Goal: Task Accomplishment & Management: Use online tool/utility

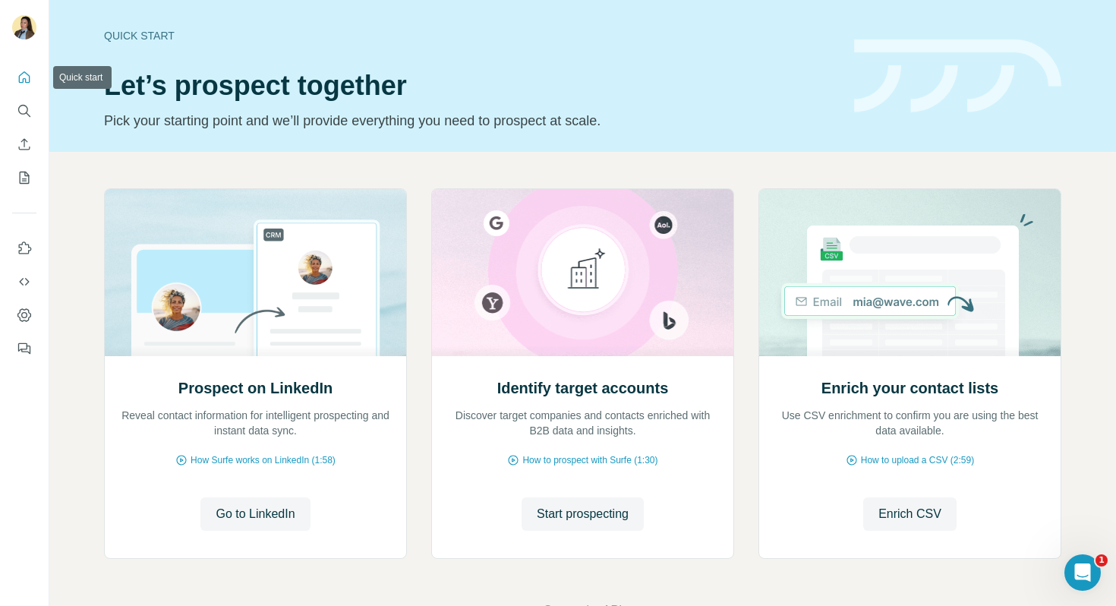
click at [23, 84] on icon "Quick start" at bounding box center [24, 77] width 15 height 15
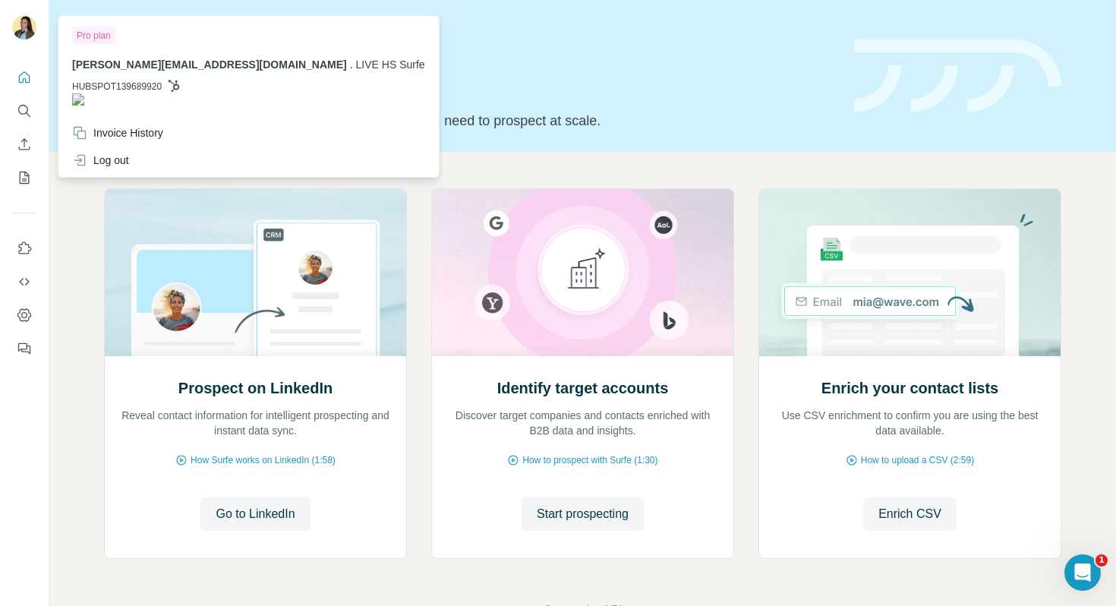
click at [23, 21] on img at bounding box center [24, 27] width 24 height 24
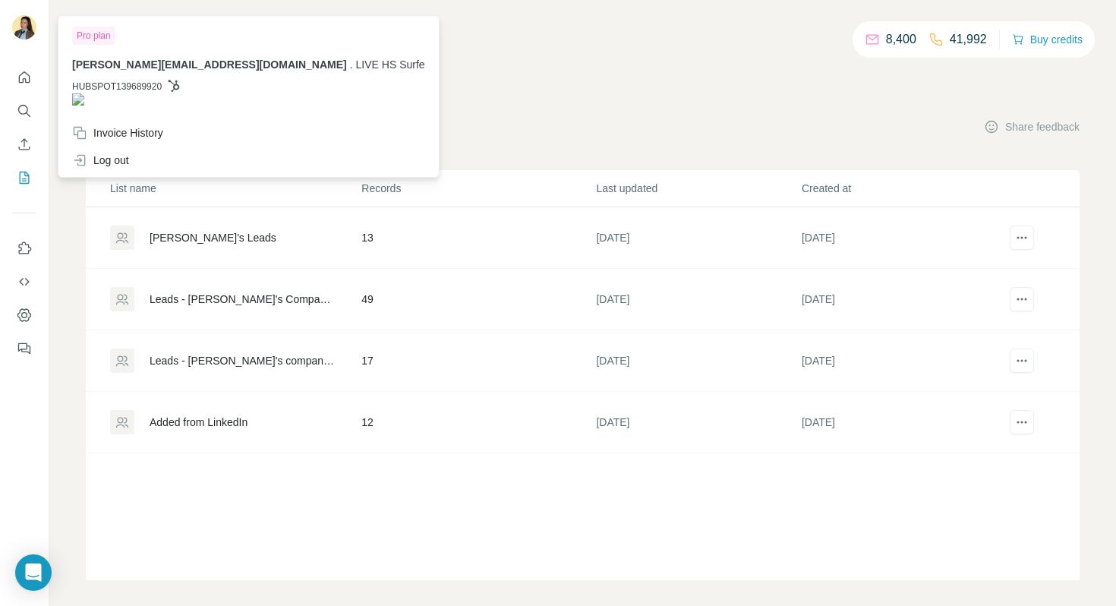
click at [32, 32] on img at bounding box center [24, 27] width 24 height 24
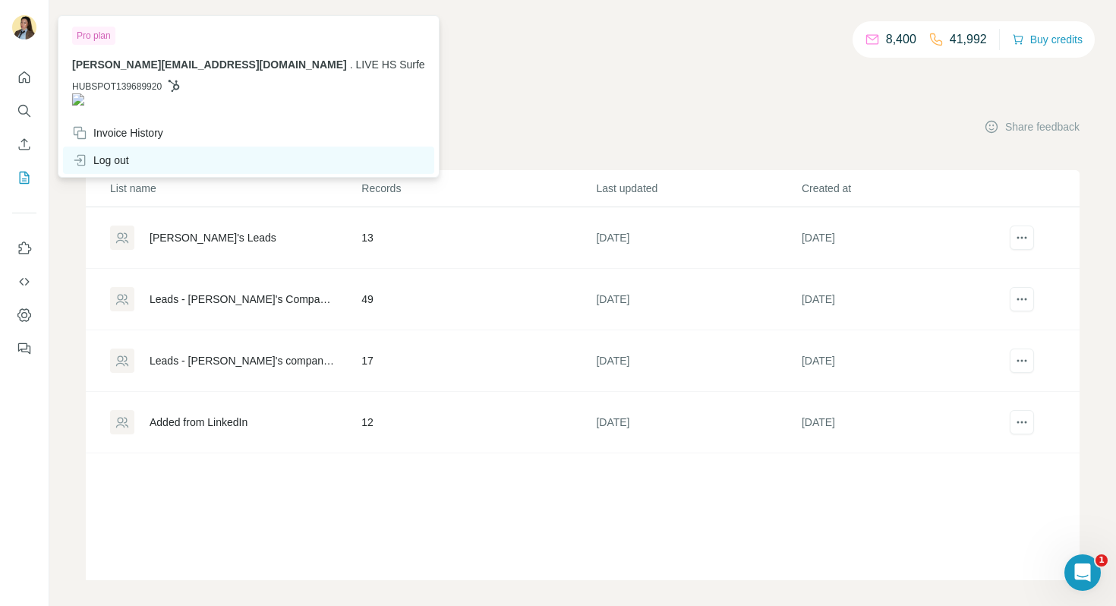
click at [125, 156] on div "Log out" at bounding box center [248, 160] width 371 height 27
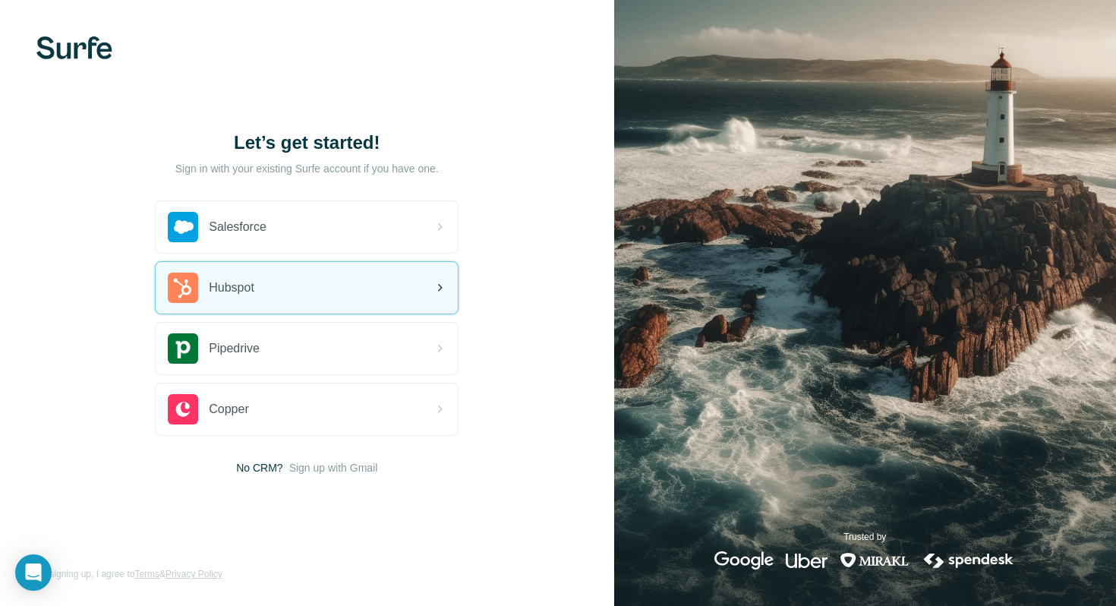
click at [347, 298] on div "Hubspot" at bounding box center [307, 288] width 302 height 52
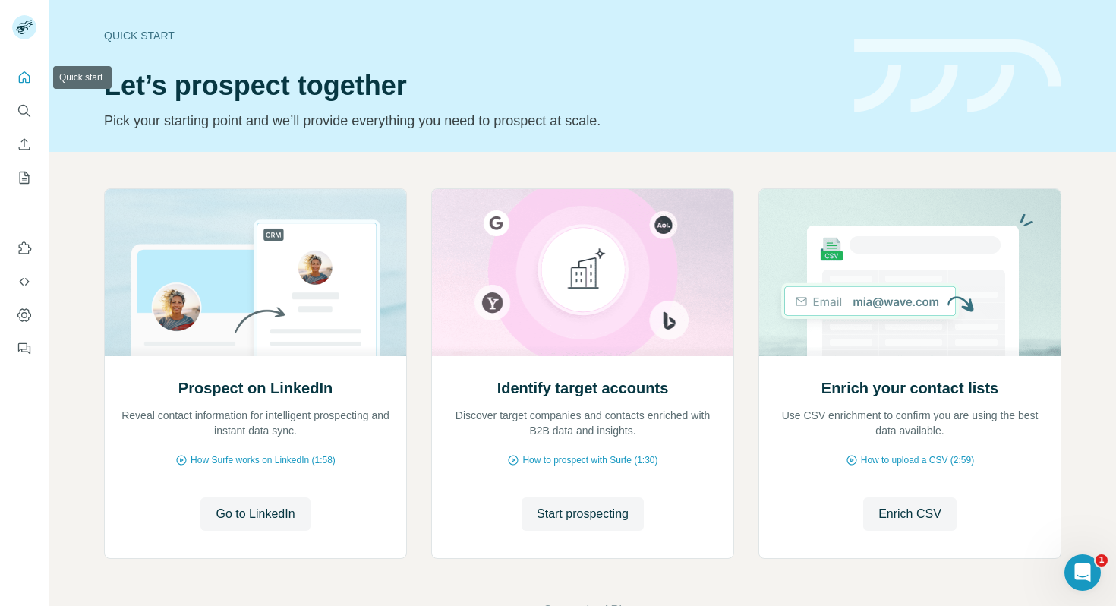
click at [23, 76] on icon "Quick start" at bounding box center [24, 77] width 15 height 15
click at [25, 82] on icon "Quick start" at bounding box center [24, 76] width 11 height 11
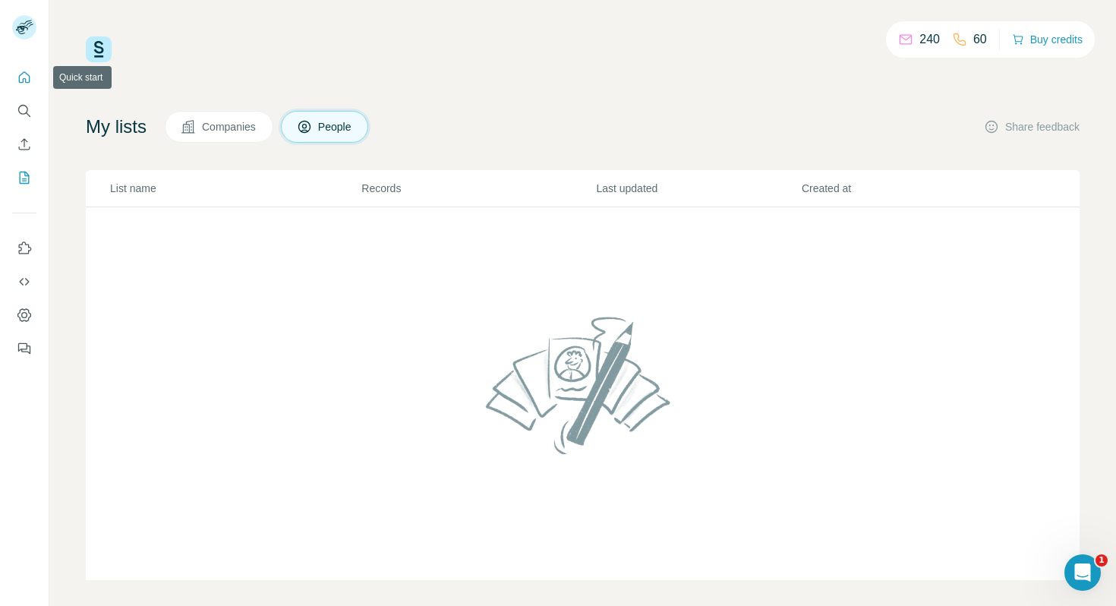
click at [25, 75] on icon "Quick start" at bounding box center [24, 77] width 15 height 15
click at [19, 82] on icon "Quick start" at bounding box center [24, 76] width 11 height 11
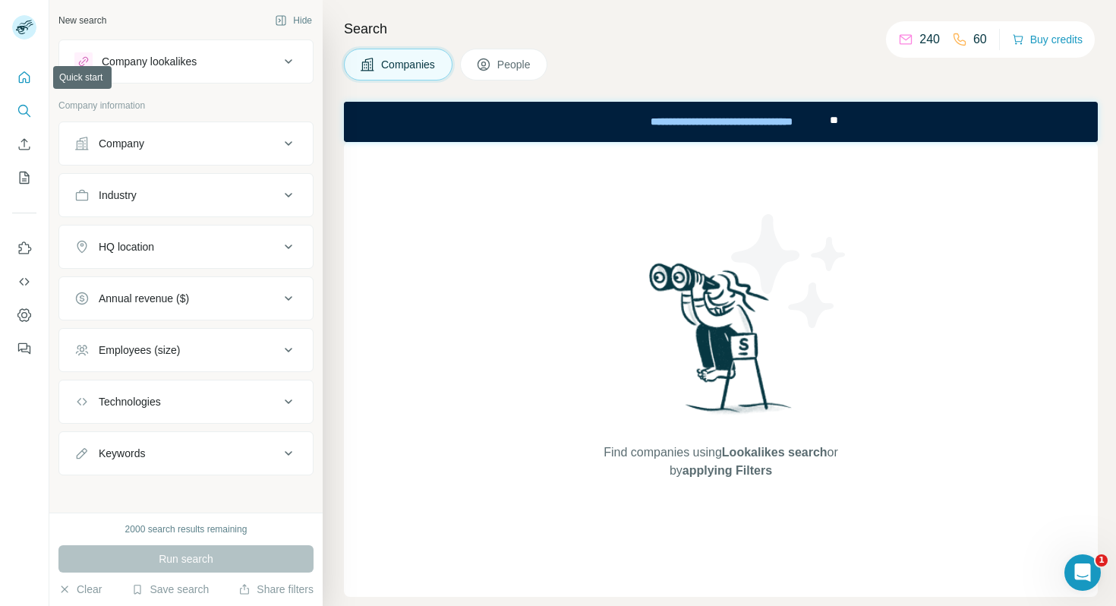
click at [23, 87] on button "Quick start" at bounding box center [24, 77] width 24 height 27
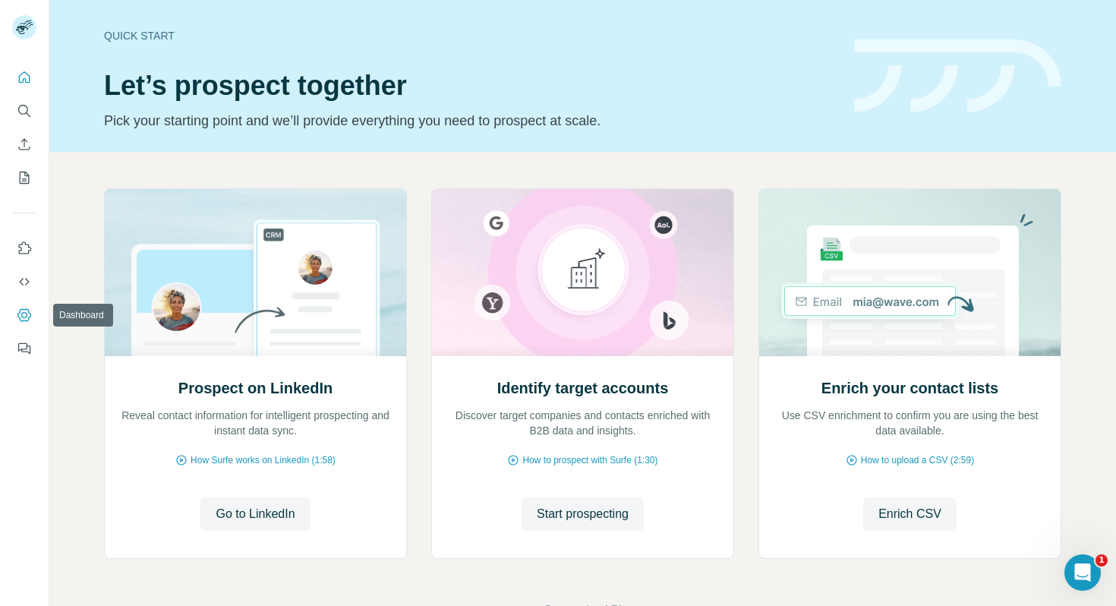
click at [23, 316] on icon "Dashboard" at bounding box center [24, 315] width 15 height 15
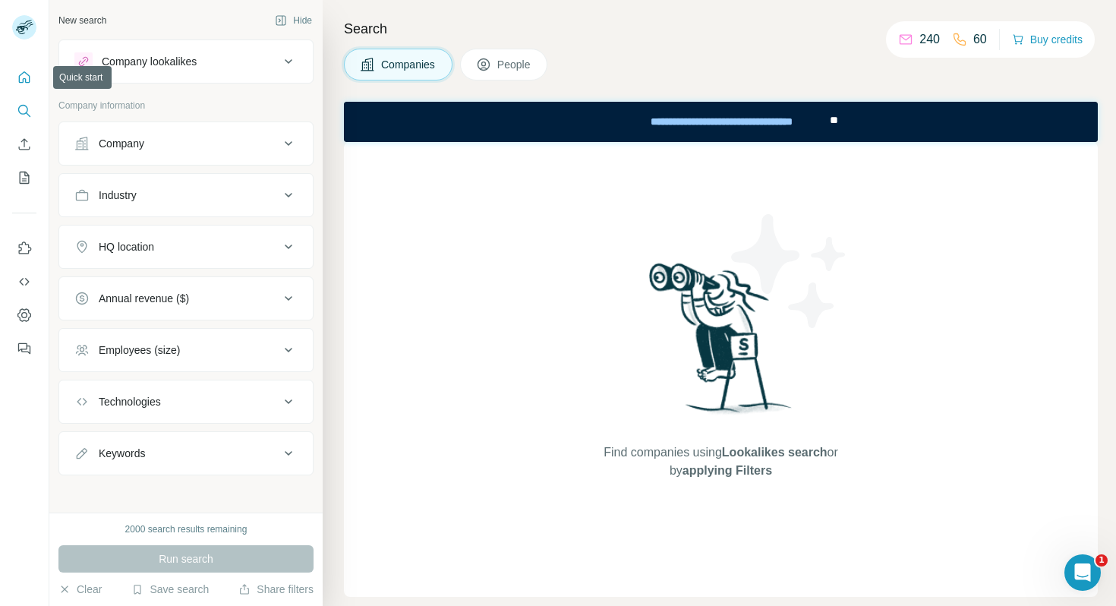
click at [21, 78] on icon "Quick start" at bounding box center [24, 77] width 15 height 15
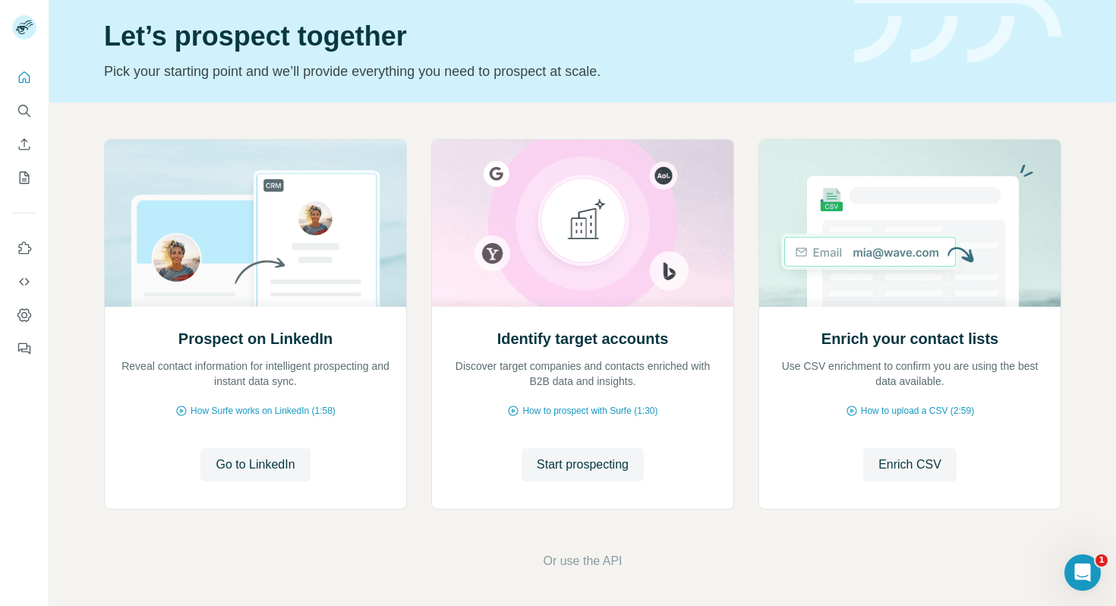
scroll to position [50, 0]
click at [265, 462] on span "Go to LinkedIn" at bounding box center [255, 464] width 79 height 18
click at [582, 475] on button "Start prospecting" at bounding box center [583, 463] width 122 height 33
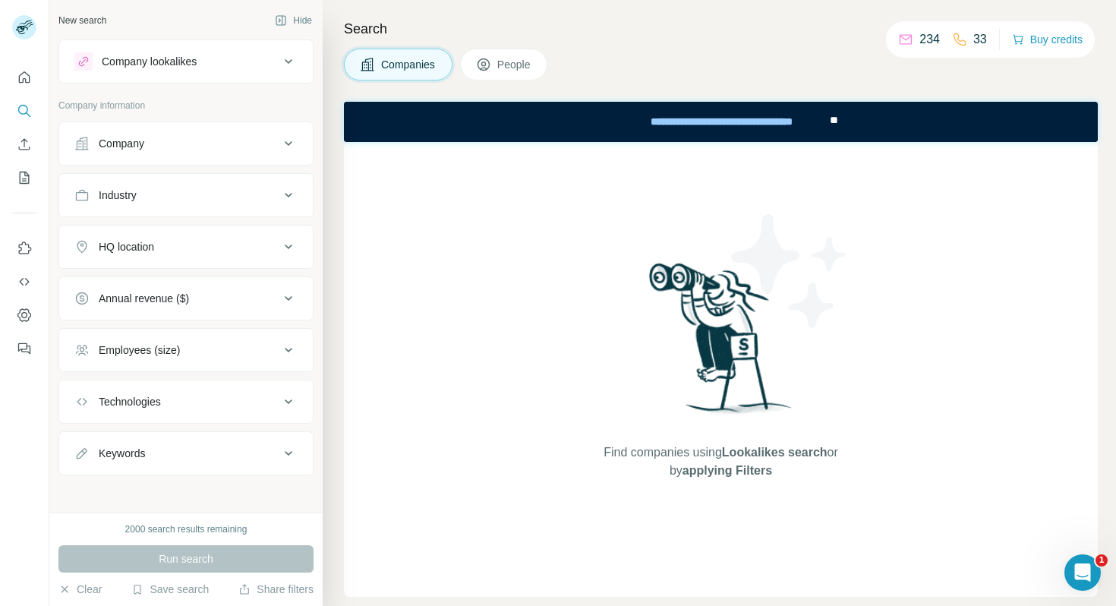
click at [204, 150] on div "Company" at bounding box center [176, 143] width 205 height 15
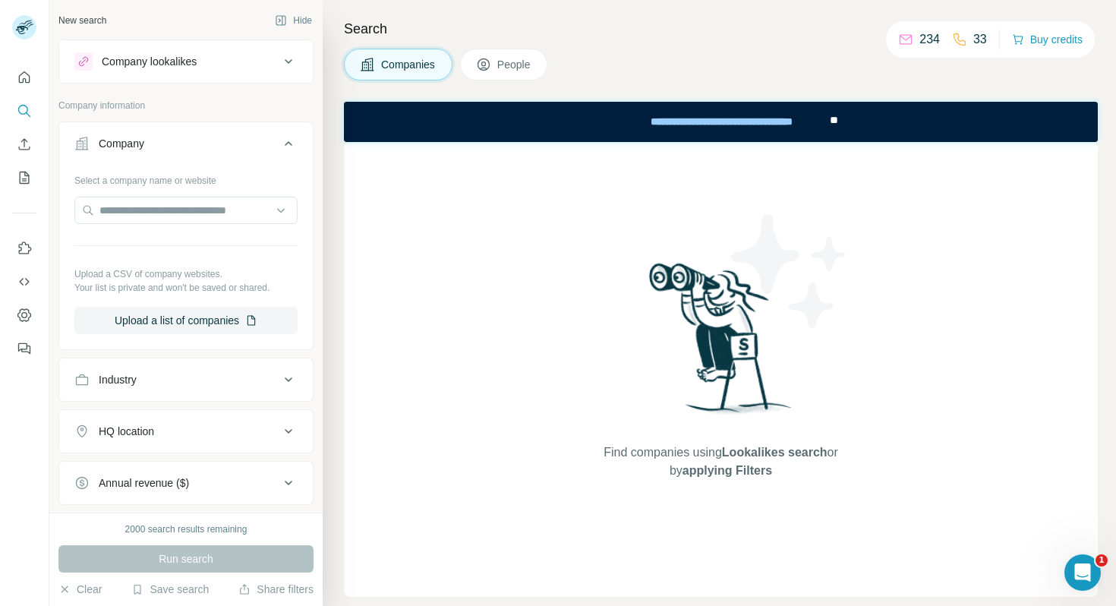
scroll to position [53, 0]
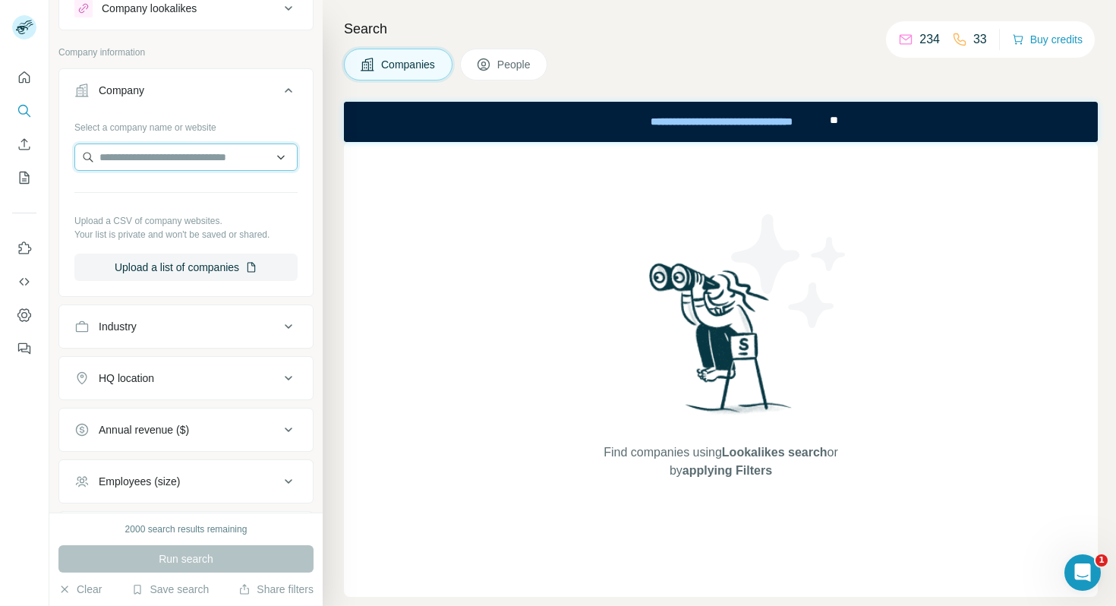
click at [148, 162] on input "text" at bounding box center [185, 157] width 223 height 27
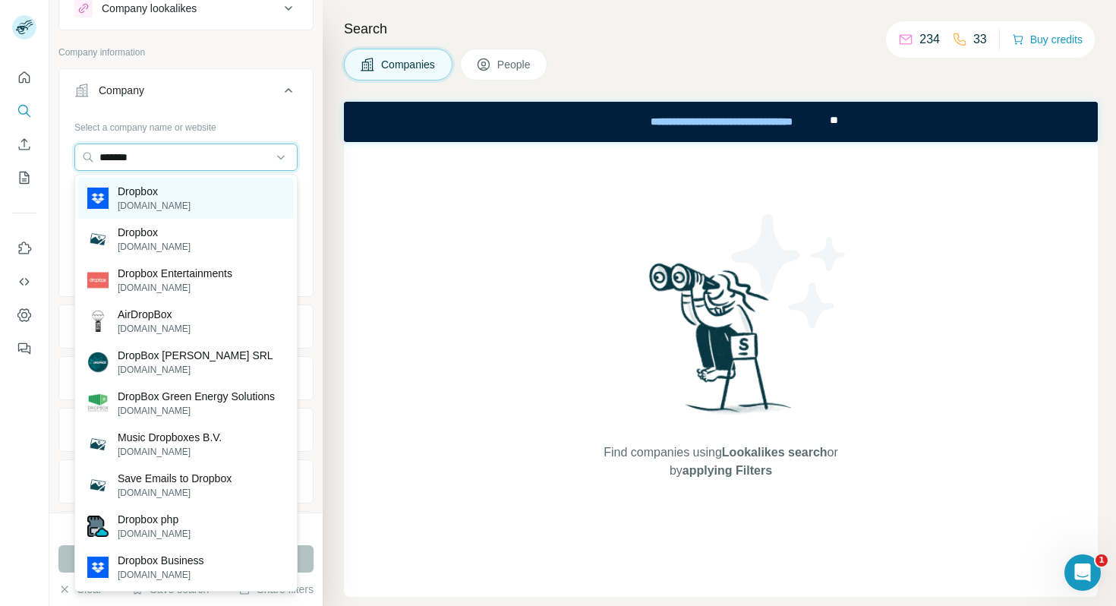
type input "*******"
click at [209, 188] on div "Dropbox dropbox.com" at bounding box center [186, 198] width 216 height 41
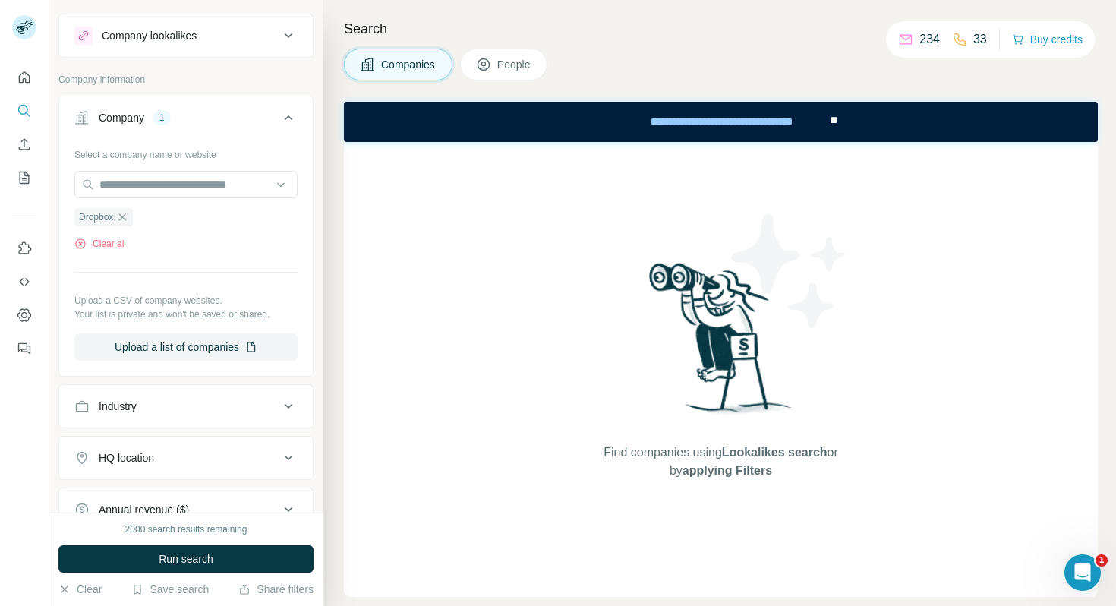
scroll to position [14, 0]
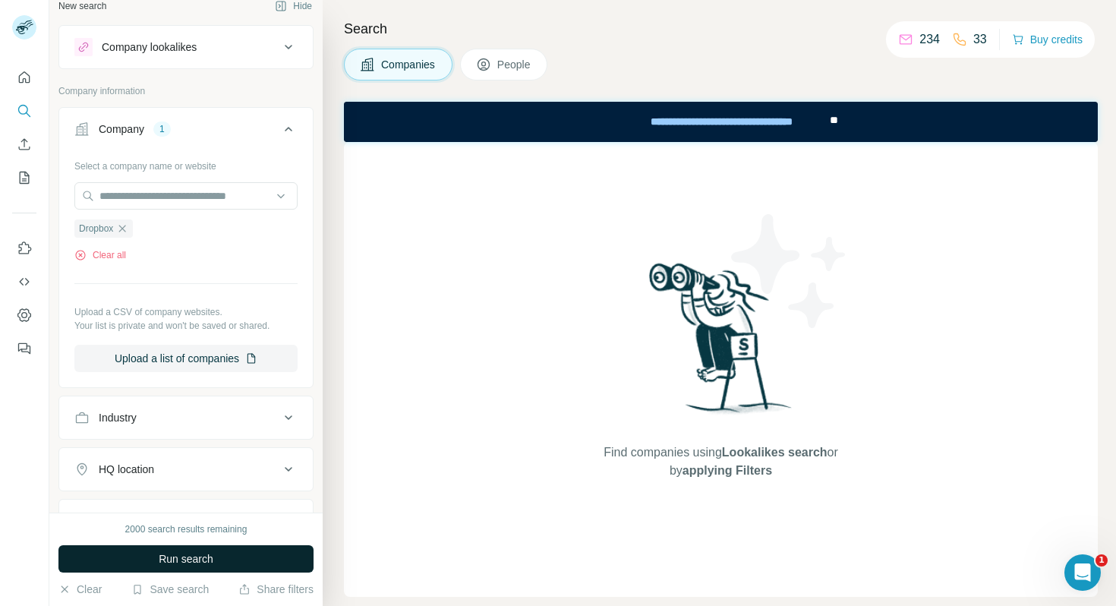
click at [215, 559] on button "Run search" at bounding box center [185, 558] width 255 height 27
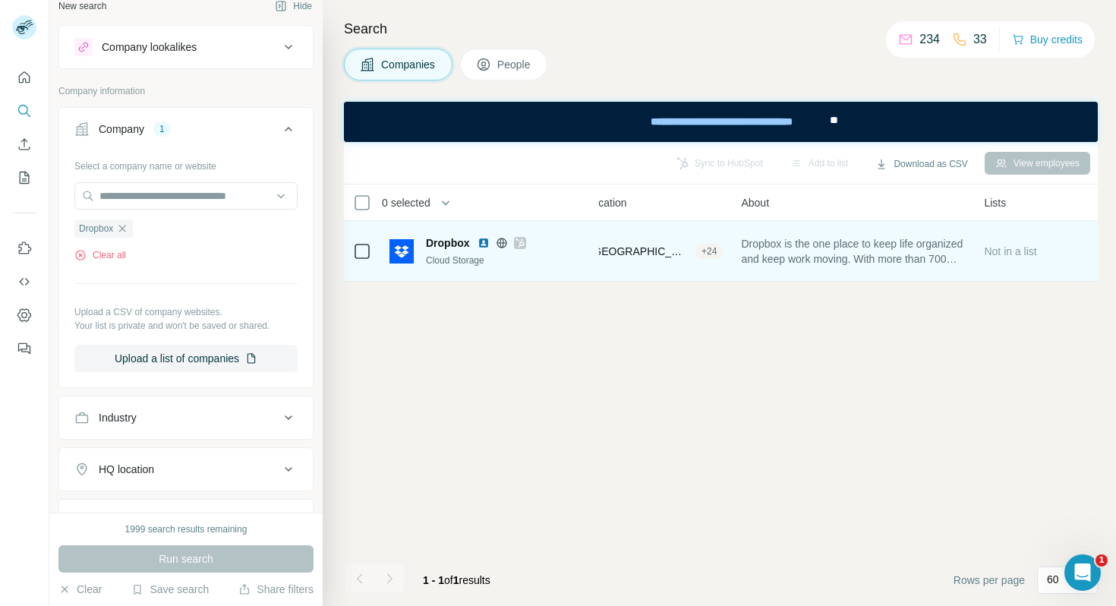
scroll to position [0, 0]
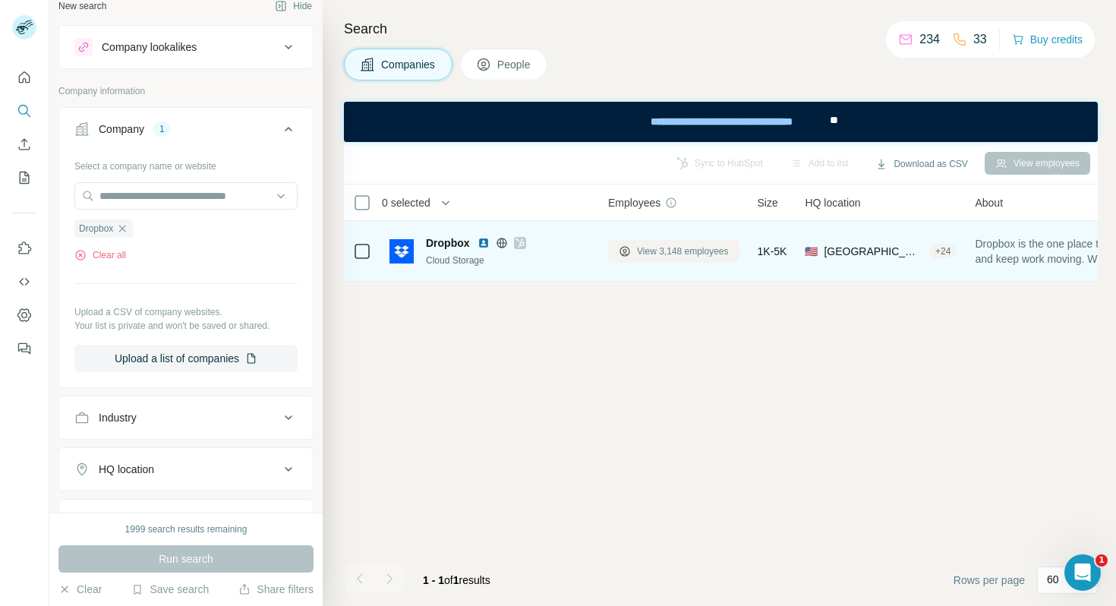
click at [674, 256] on span "View 3,148 employees" at bounding box center [683, 252] width 92 height 14
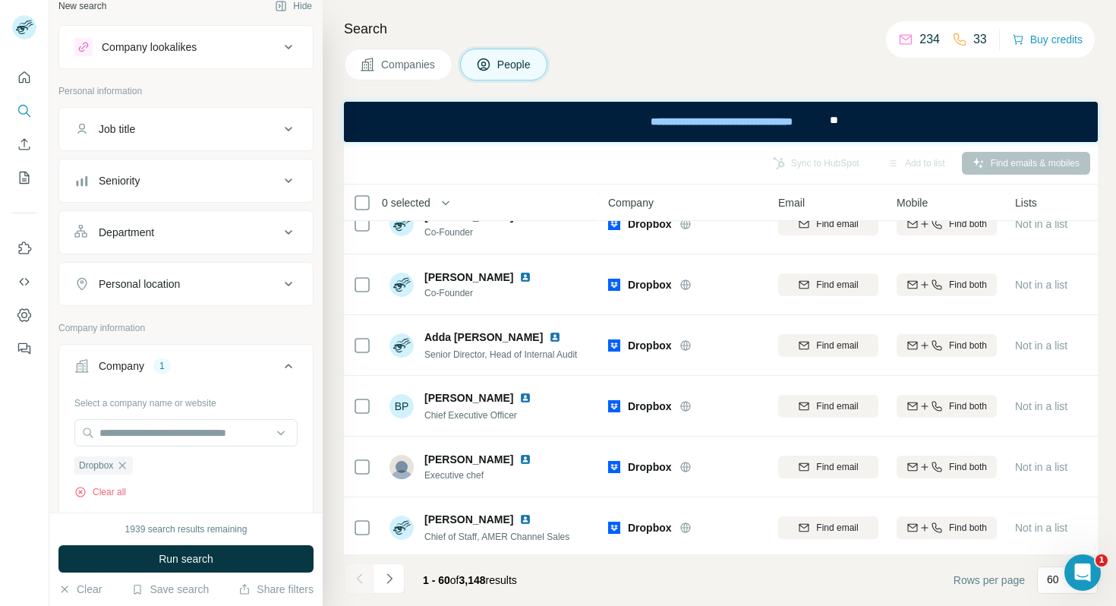
scroll to position [362, 0]
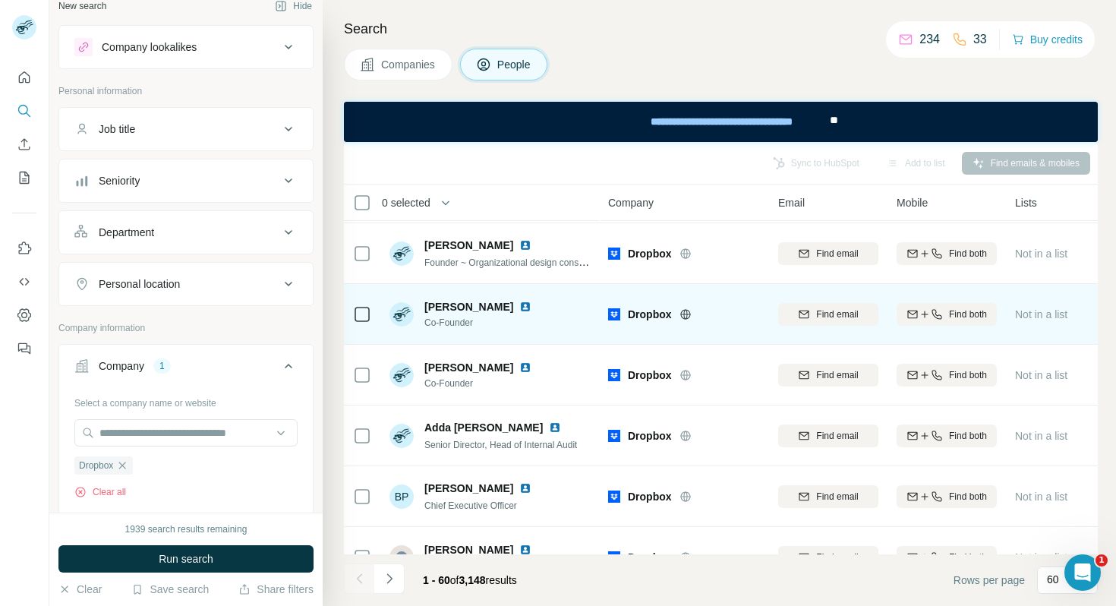
click at [519, 304] on img at bounding box center [525, 307] width 12 height 12
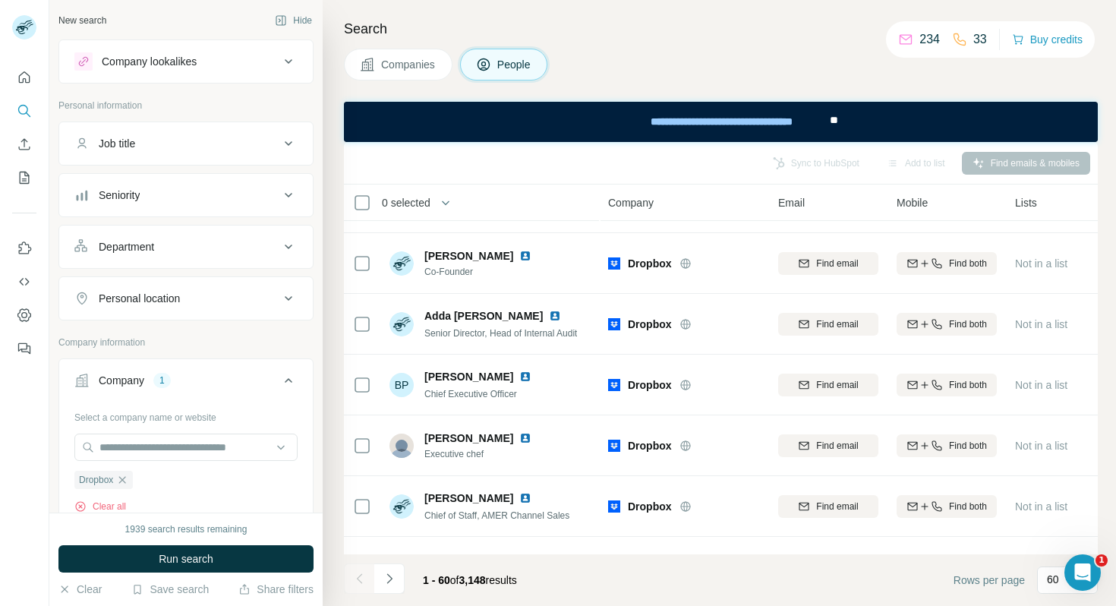
scroll to position [17, 0]
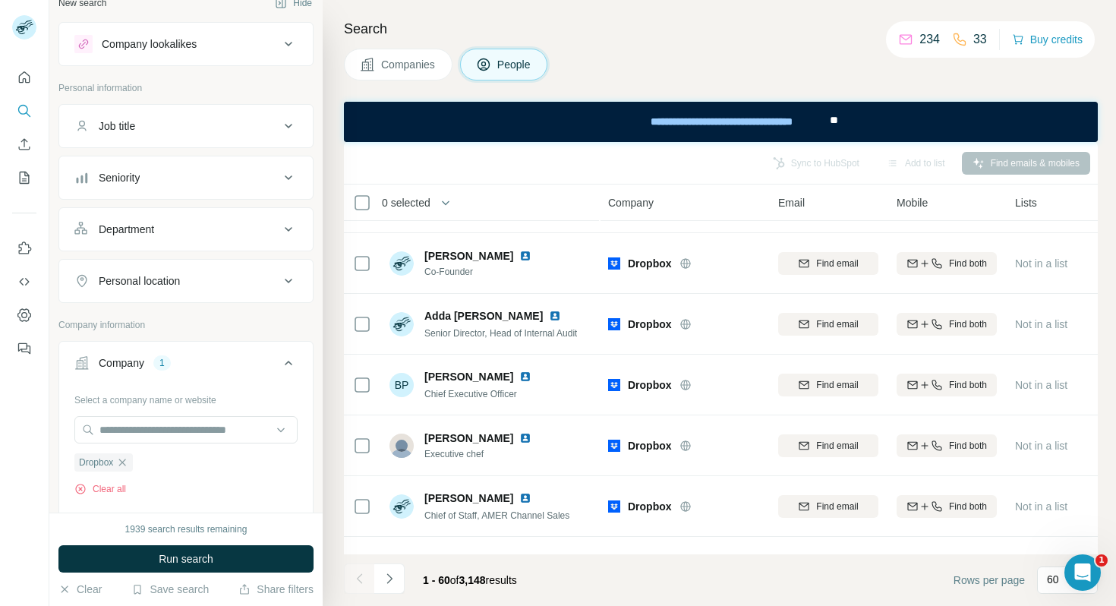
click at [156, 131] on div "Job title" at bounding box center [176, 125] width 205 height 15
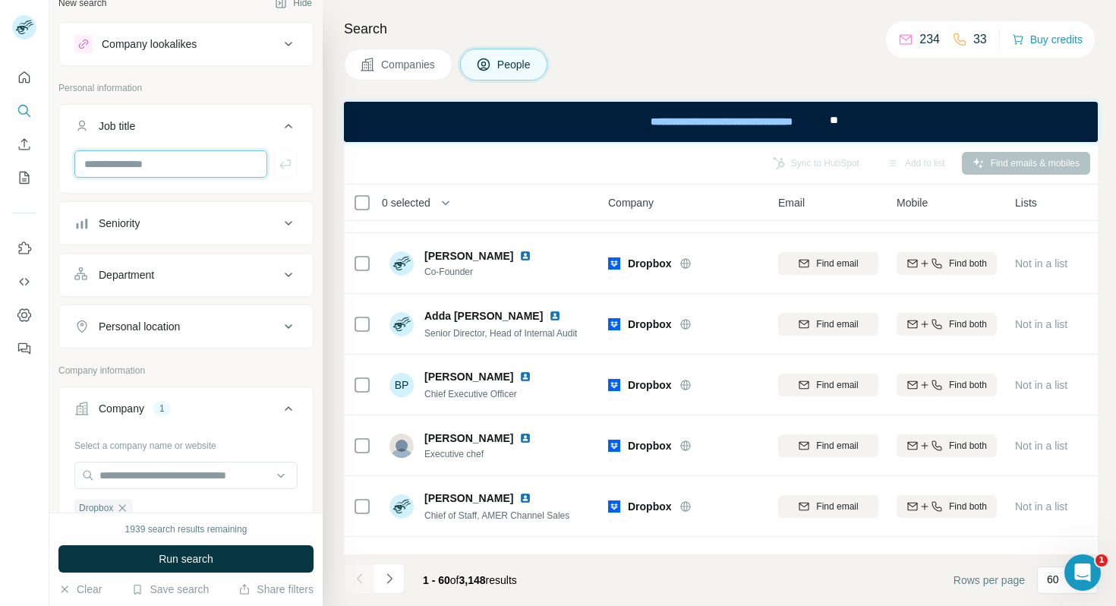
click at [122, 167] on input "text" at bounding box center [170, 163] width 193 height 27
click at [199, 212] on button "Seniority" at bounding box center [186, 223] width 254 height 36
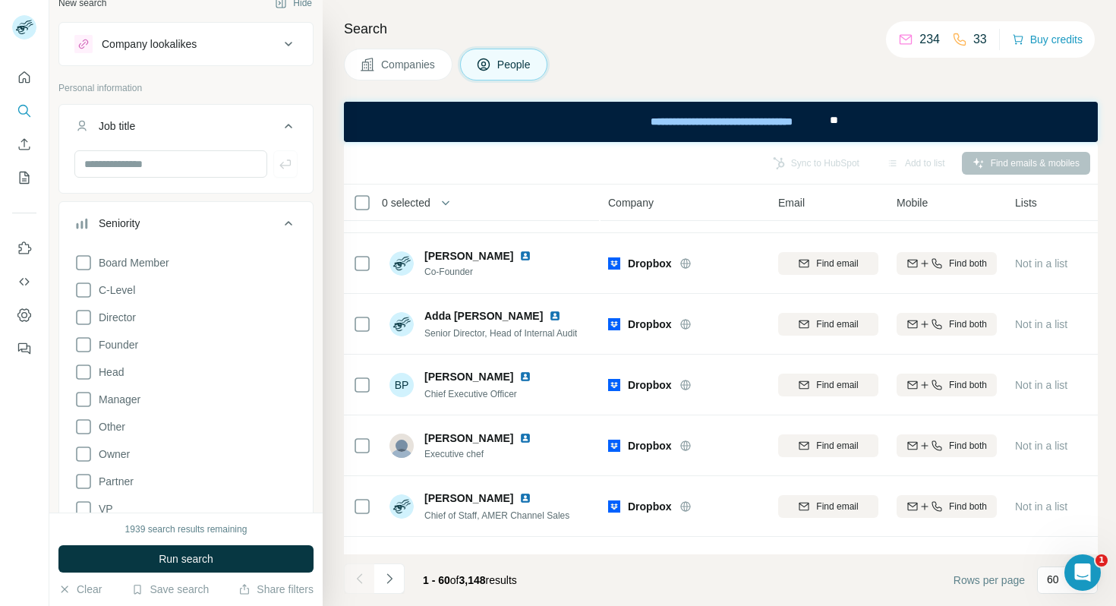
scroll to position [52, 0]
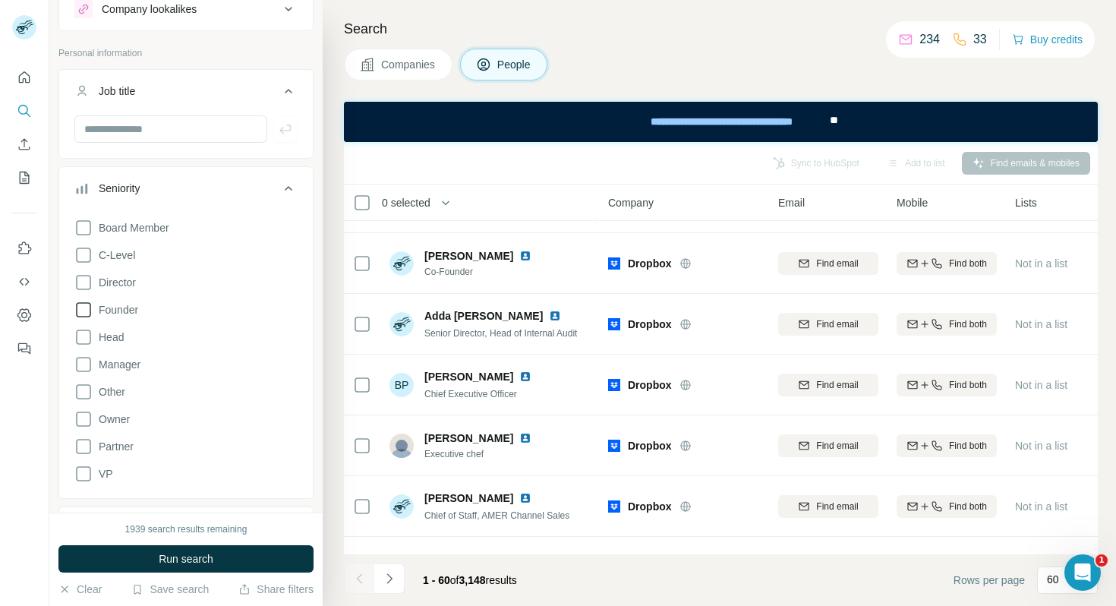
click at [115, 312] on span "Founder" at bounding box center [116, 309] width 46 height 15
click at [115, 340] on span "Head" at bounding box center [108, 337] width 31 height 15
click at [117, 358] on span "Manager" at bounding box center [117, 364] width 48 height 15
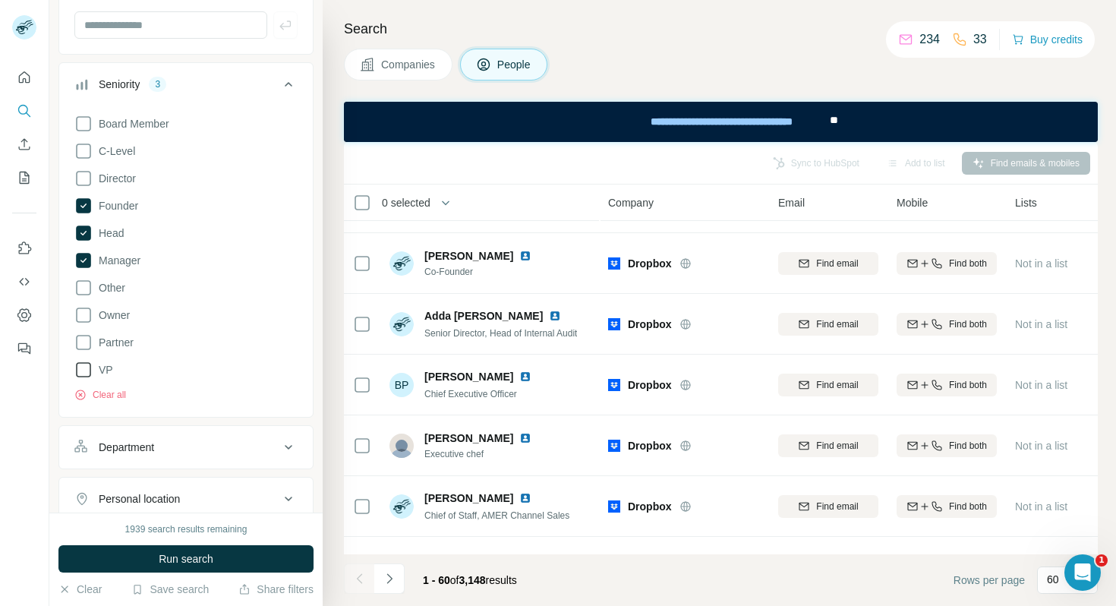
click at [101, 371] on span "VP" at bounding box center [103, 369] width 21 height 15
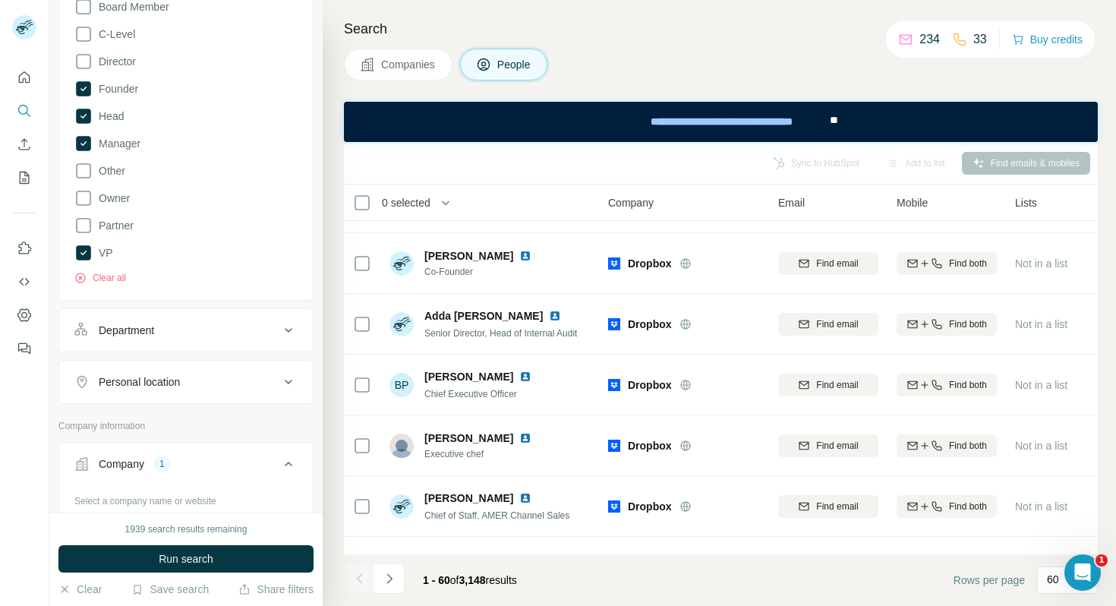
scroll to position [304, 0]
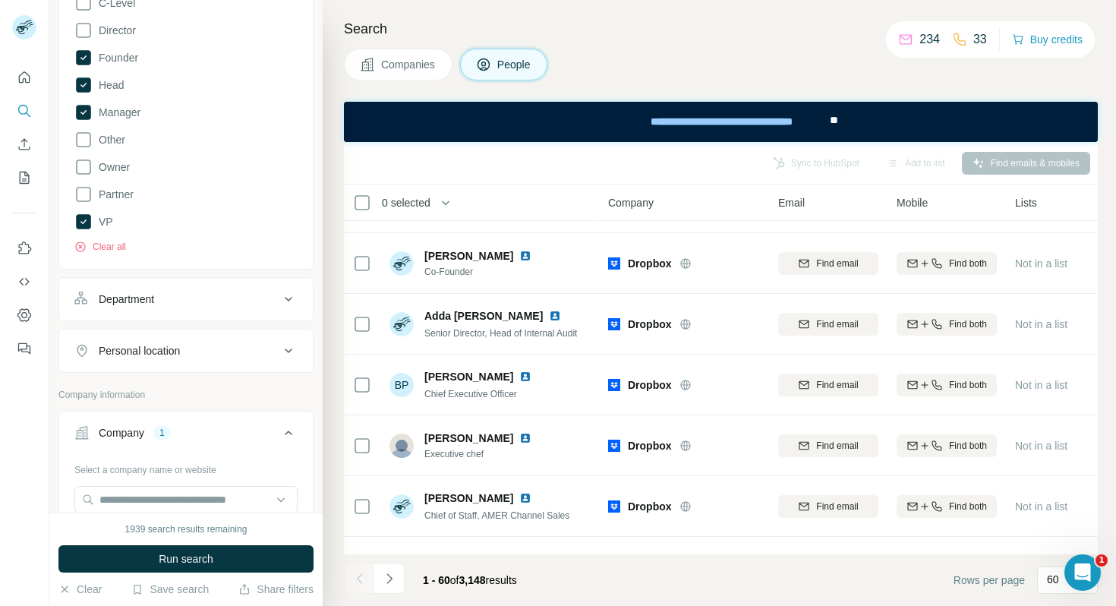
click at [204, 289] on button "Department" at bounding box center [186, 299] width 254 height 36
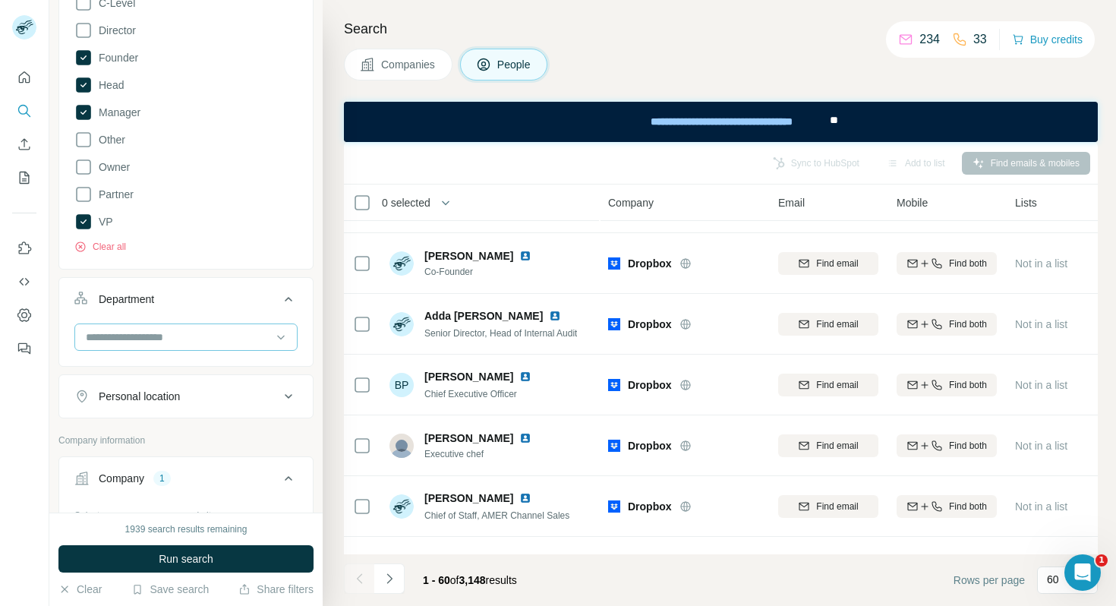
click at [208, 325] on div at bounding box center [178, 337] width 188 height 26
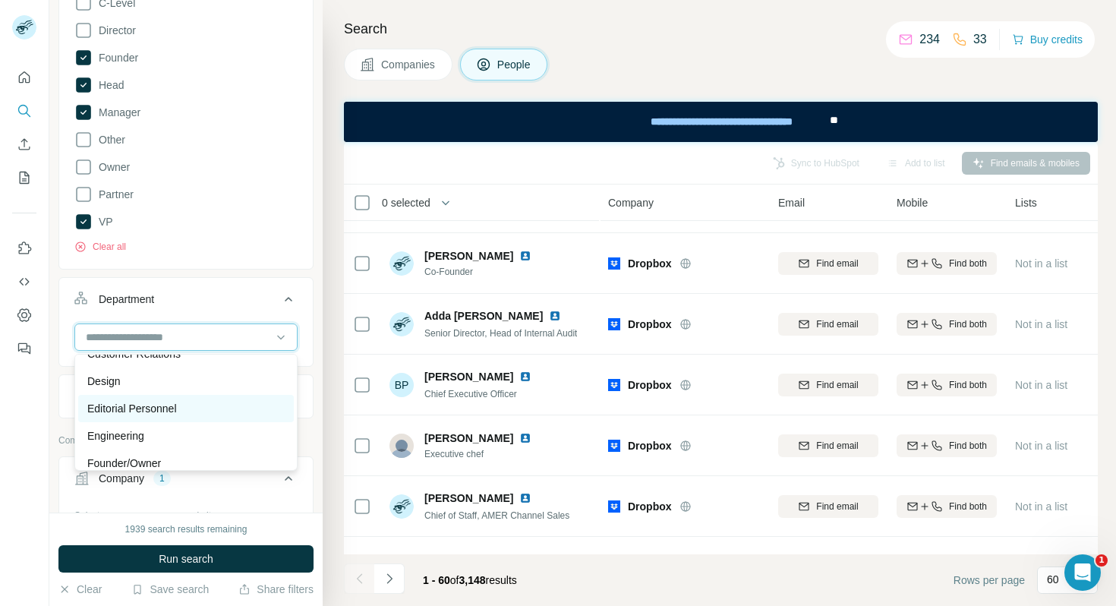
scroll to position [21, 0]
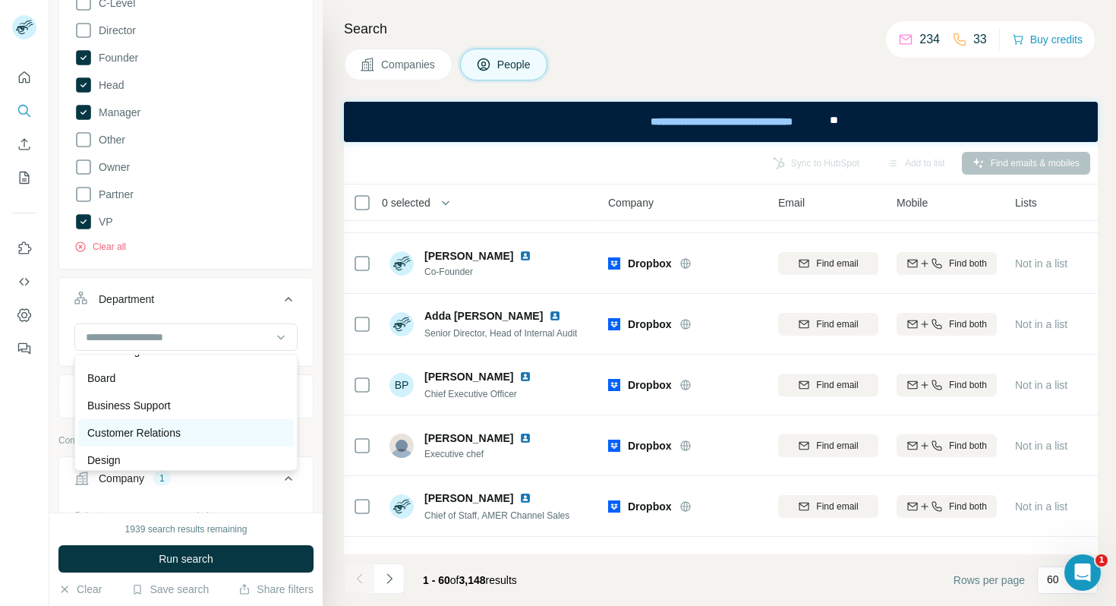
click at [153, 434] on p "Customer Relations" at bounding box center [133, 432] width 93 height 15
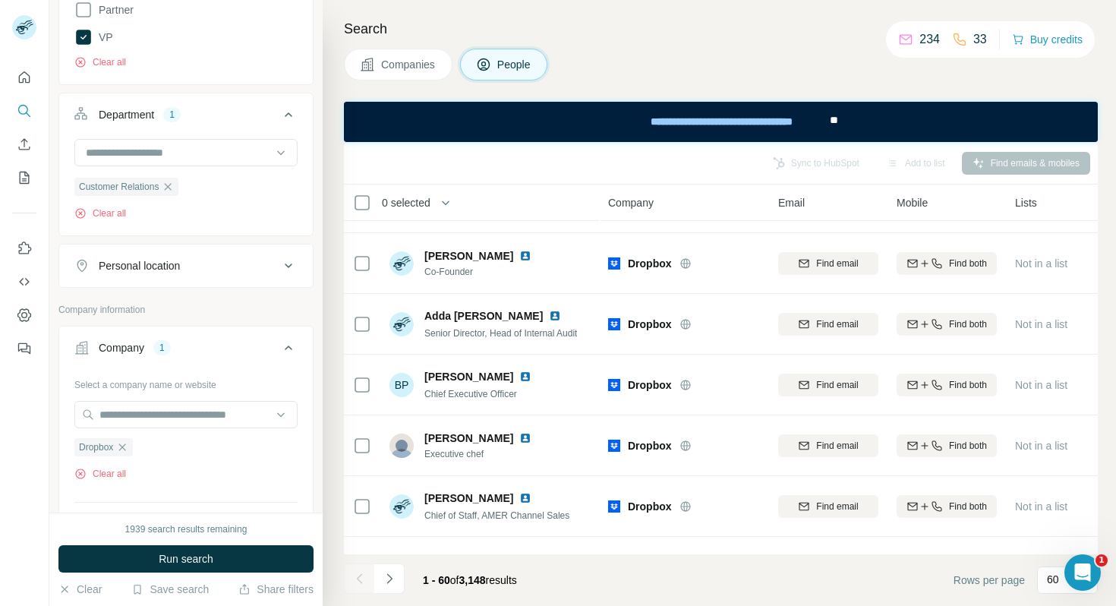
scroll to position [531, 0]
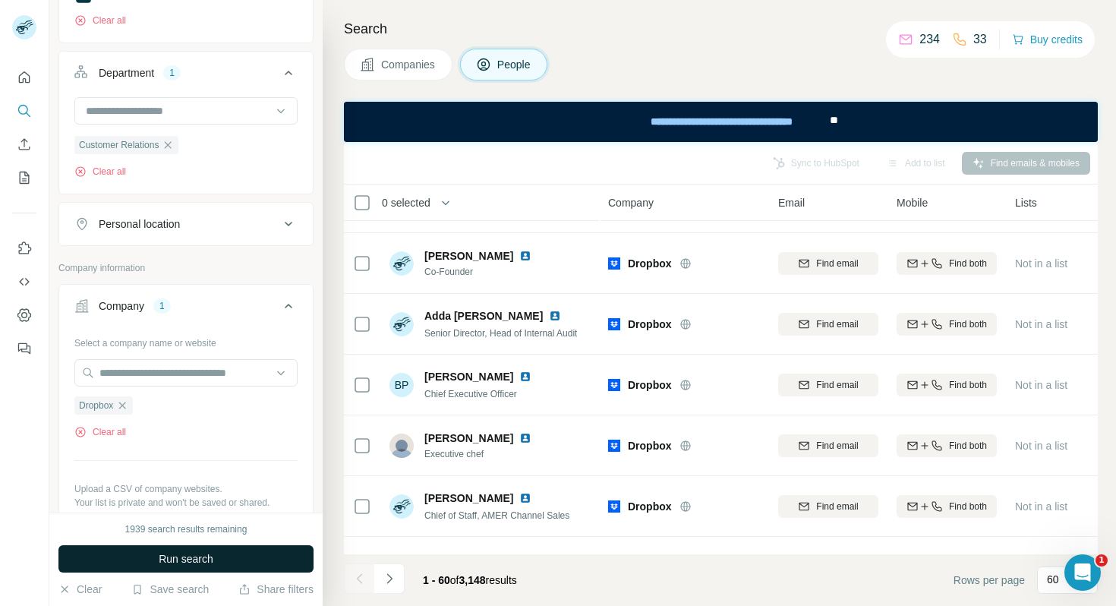
click at [153, 560] on button "Run search" at bounding box center [185, 558] width 255 height 27
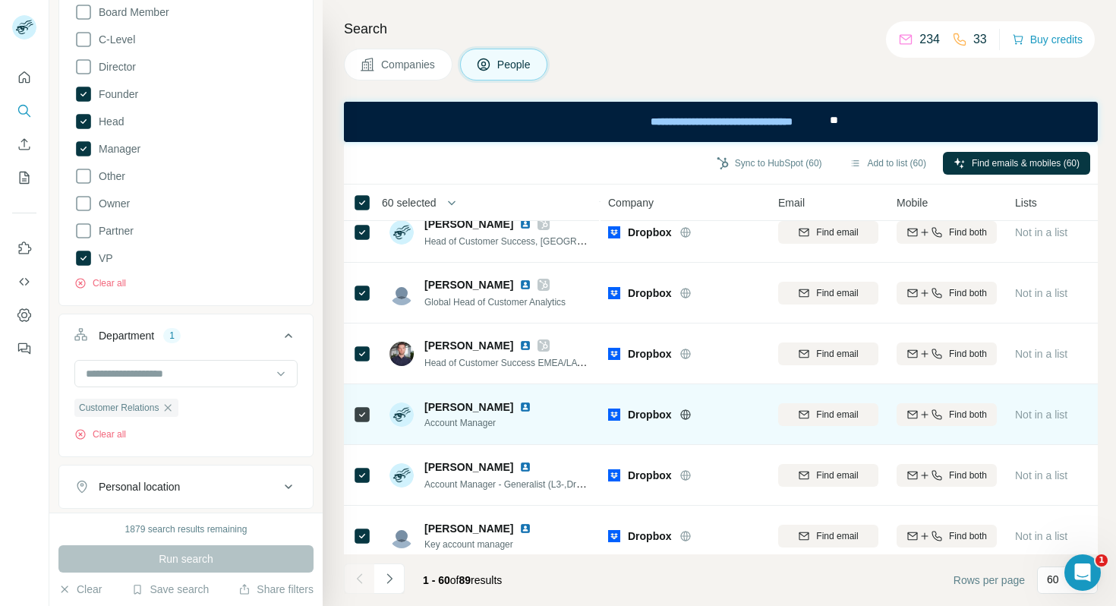
scroll to position [0, 0]
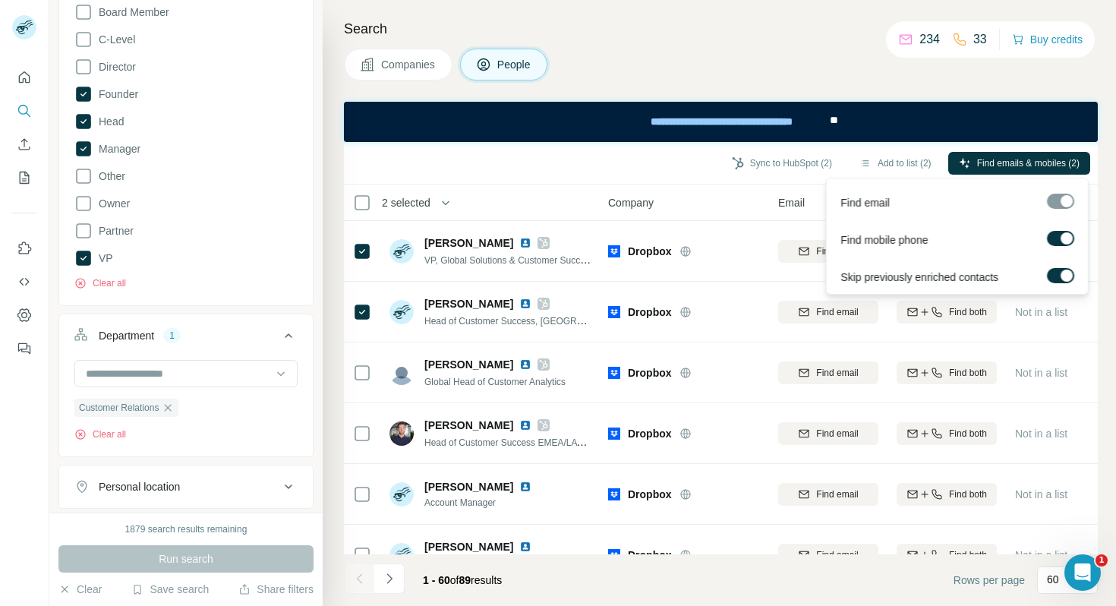
click at [999, 175] on div "Find emails & mobiles (2)" at bounding box center [1019, 165] width 142 height 26
click at [999, 162] on span "Find emails & mobiles (2)" at bounding box center [1028, 163] width 103 height 14
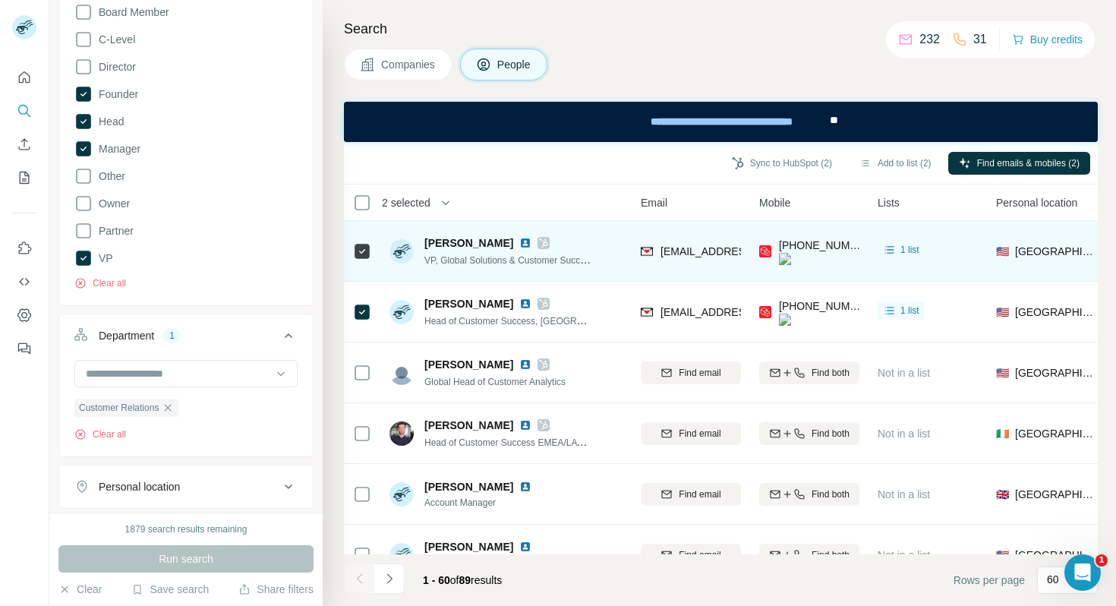
scroll to position [0, 134]
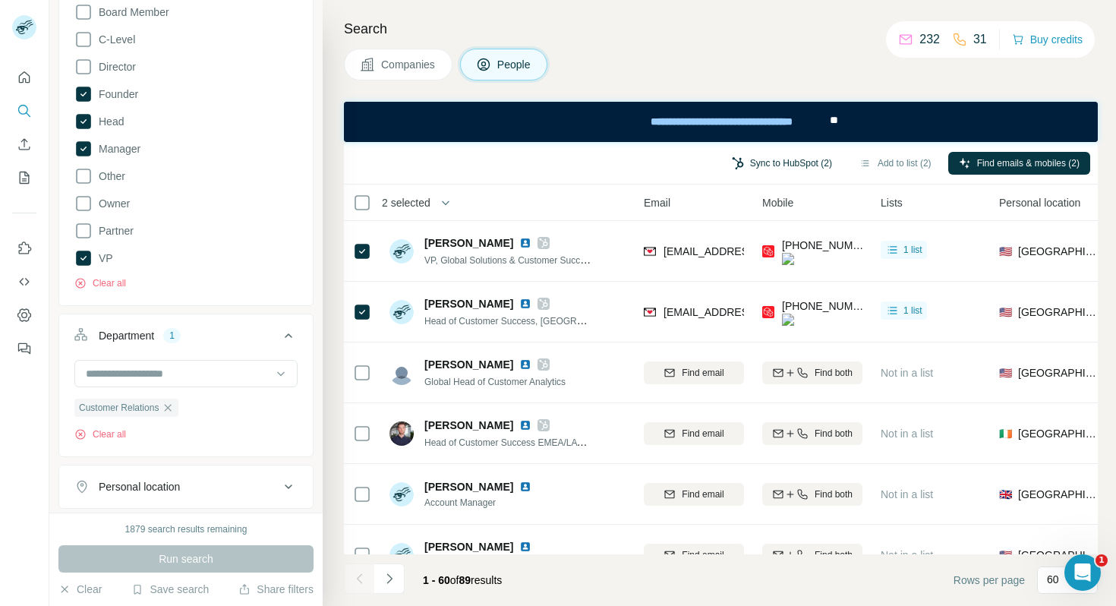
click at [745, 167] on button "Sync to HubSpot (2)" at bounding box center [781, 163] width 121 height 23
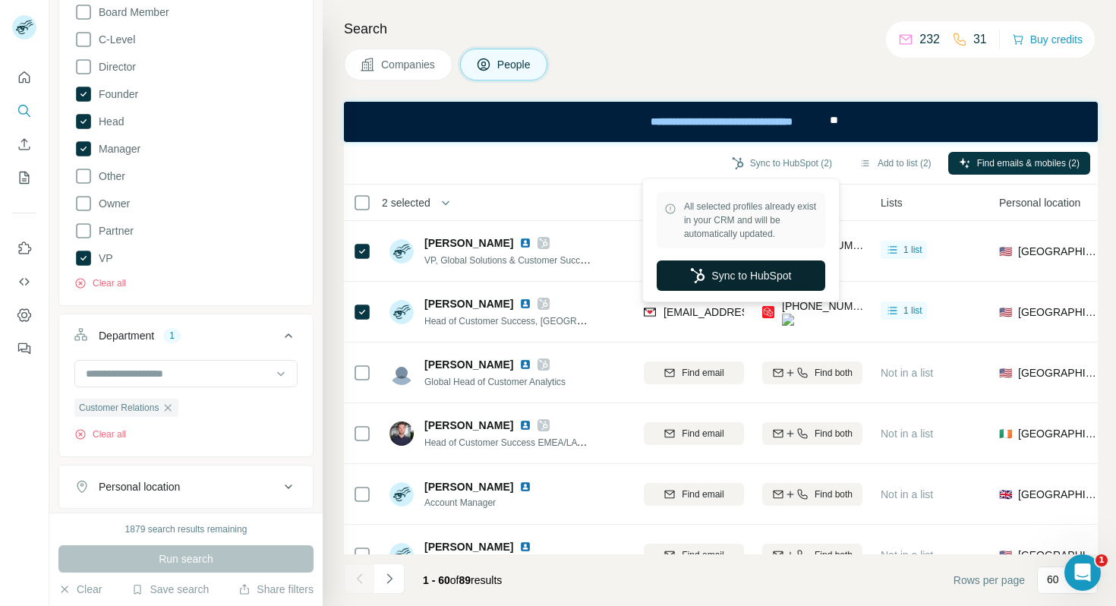
click at [726, 270] on button "Sync to HubSpot" at bounding box center [741, 275] width 169 height 30
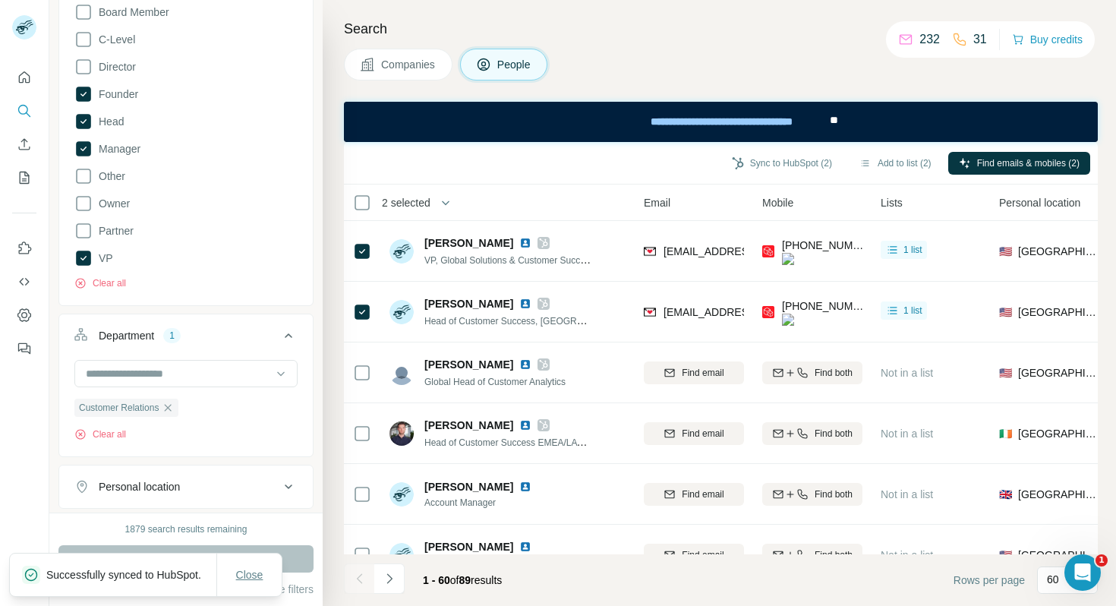
click at [251, 581] on button "Close" at bounding box center [250, 574] width 49 height 27
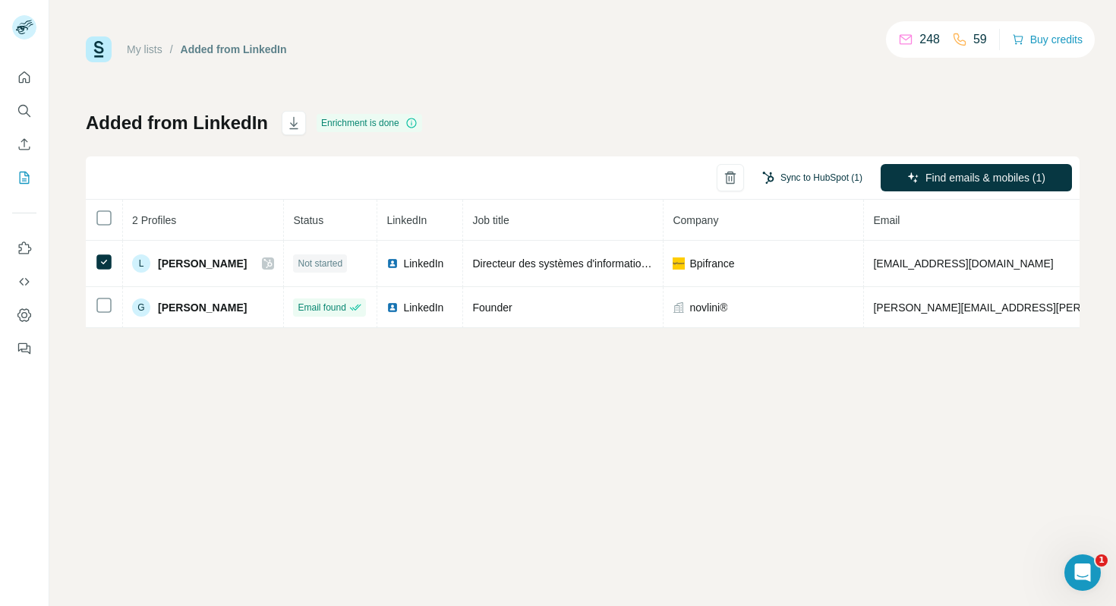
click at [803, 175] on button "Sync to HubSpot (1)" at bounding box center [812, 177] width 121 height 23
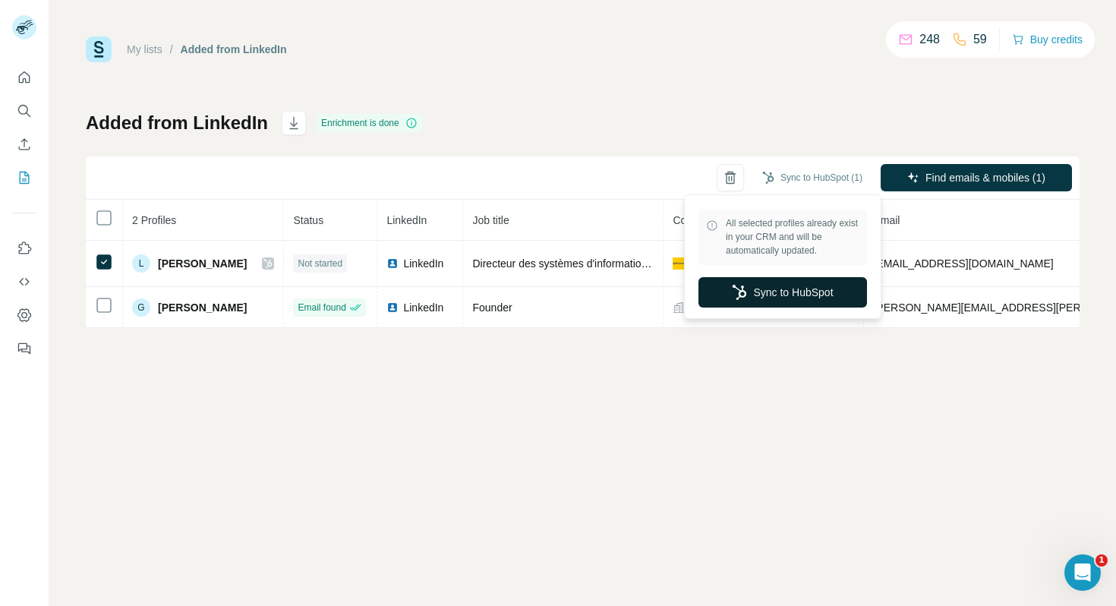
click at [787, 296] on button "Sync to HubSpot" at bounding box center [783, 292] width 169 height 30
